Goal: Book appointment/travel/reservation

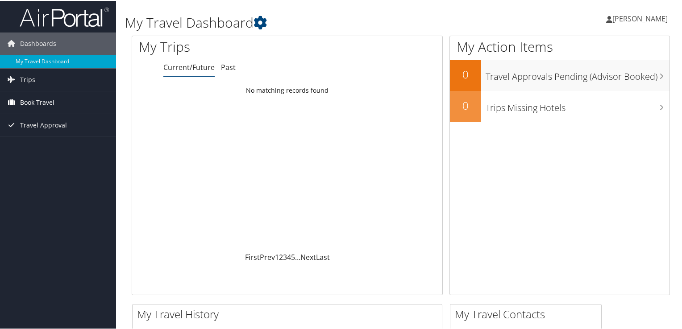
click at [50, 107] on span "Book Travel" at bounding box center [37, 102] width 34 height 22
click at [48, 100] on span "Book Travel" at bounding box center [37, 102] width 34 height 22
click at [33, 77] on span "Trips" at bounding box center [27, 79] width 15 height 22
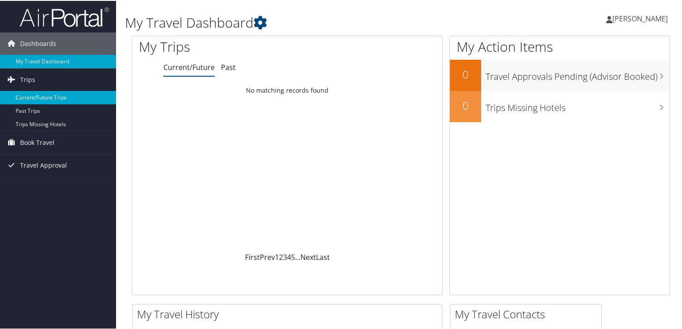
click at [45, 99] on link "Current/Future Trips" at bounding box center [58, 96] width 116 height 13
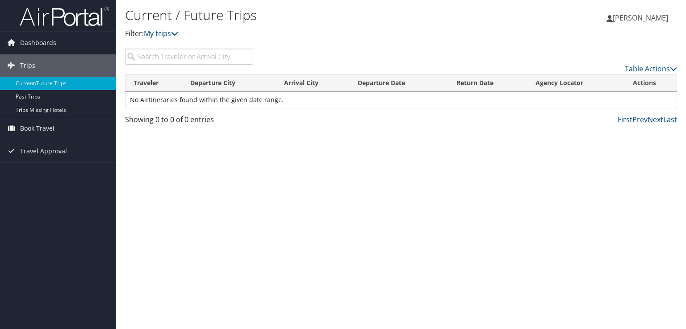
click at [187, 56] on input "search" at bounding box center [189, 57] width 128 height 16
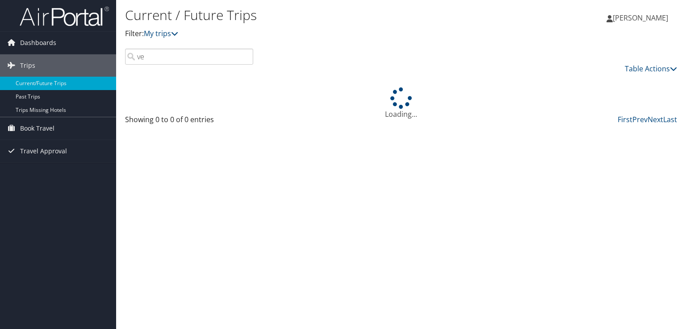
type input "v"
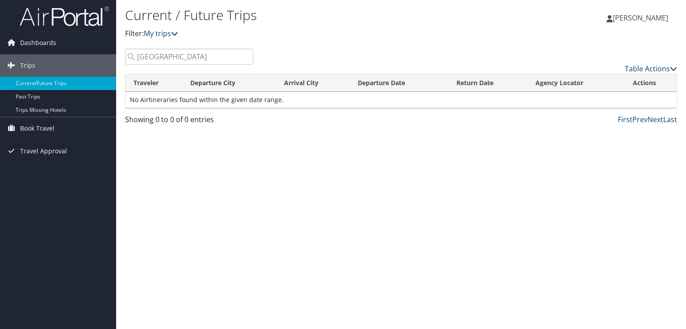
drag, startPoint x: 179, startPoint y: 58, endPoint x: 128, endPoint y: 64, distance: 51.6
click at [128, 64] on input "las vegas" at bounding box center [189, 57] width 128 height 16
type input "LAS"
click at [177, 34] on icon at bounding box center [174, 33] width 7 height 7
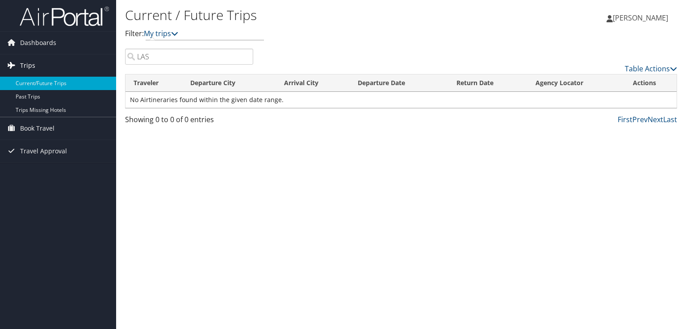
drag, startPoint x: 161, startPoint y: 57, endPoint x: 86, endPoint y: 68, distance: 76.3
click at [86, 68] on div "Dashboards My Travel Dashboard Trips Current/Future Trips Past Trips Trips Miss…" at bounding box center [343, 164] width 686 height 329
click at [45, 64] on link "Trips" at bounding box center [58, 65] width 116 height 22
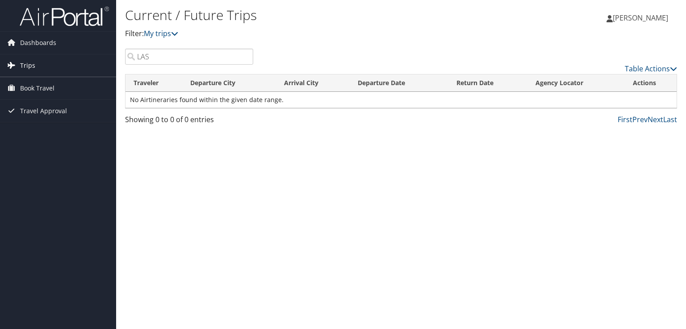
click at [45, 64] on link "Trips" at bounding box center [58, 65] width 116 height 22
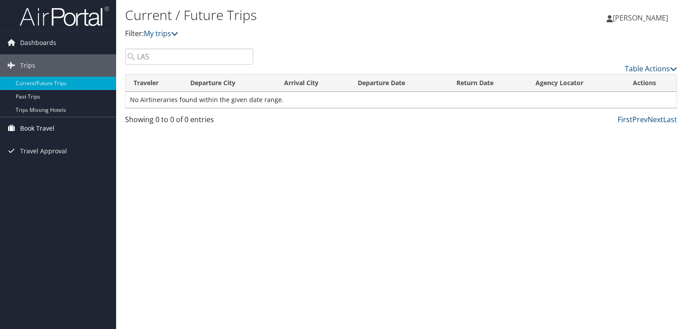
click at [56, 125] on link "Book Travel" at bounding box center [58, 128] width 116 height 22
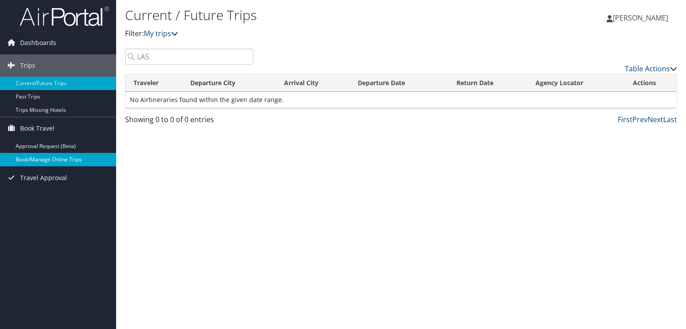
click at [70, 162] on link "Book/Manage Online Trips" at bounding box center [58, 159] width 116 height 13
